Goal: Task Accomplishment & Management: Manage account settings

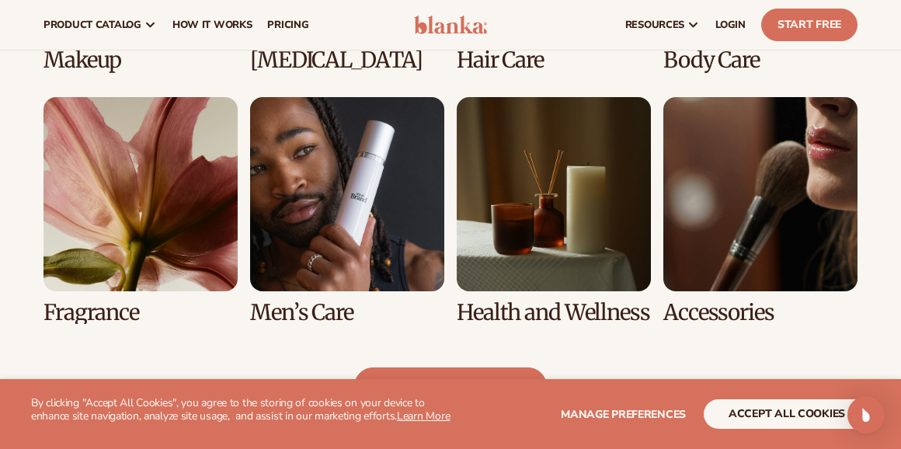
scroll to position [1309, 0]
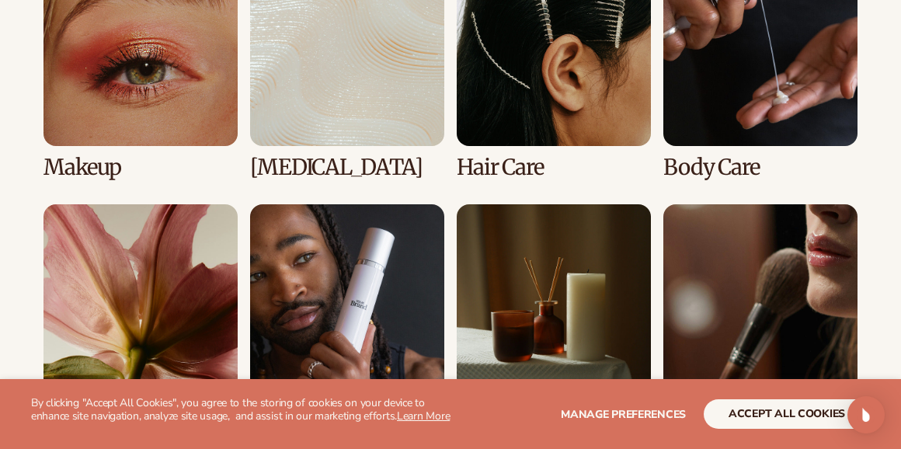
click at [716, 169] on link "4 / 8" at bounding box center [760, 66] width 194 height 228
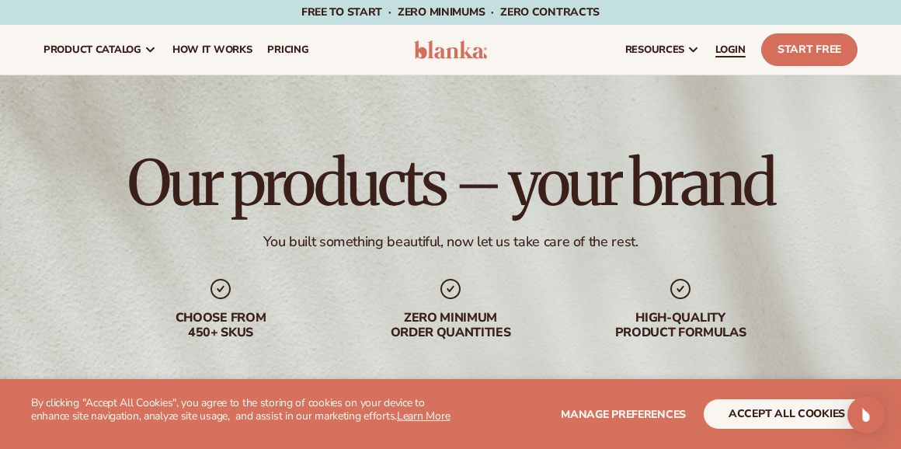
click at [732, 54] on span "LOGIN" at bounding box center [730, 49] width 30 height 12
click at [729, 50] on span "LOGIN" at bounding box center [730, 49] width 30 height 12
